Goal: Transaction & Acquisition: Download file/media

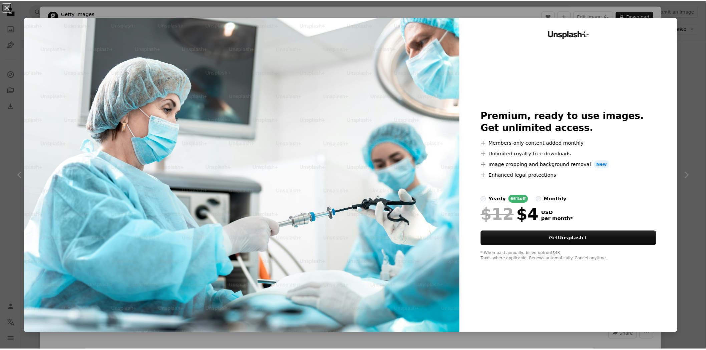
scroll to position [14673, 0]
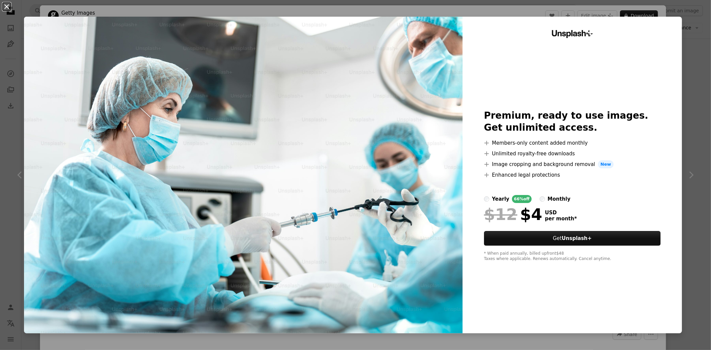
click at [6, 3] on button "An X shape" at bounding box center [7, 7] width 8 height 8
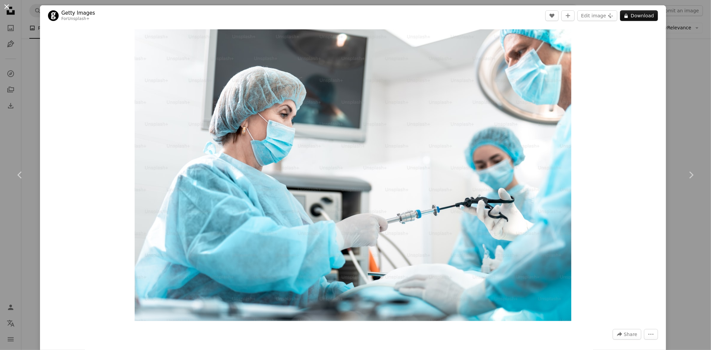
click at [4, 8] on button "An X shape" at bounding box center [7, 7] width 8 height 8
